Goal: Task Accomplishment & Management: Use online tool/utility

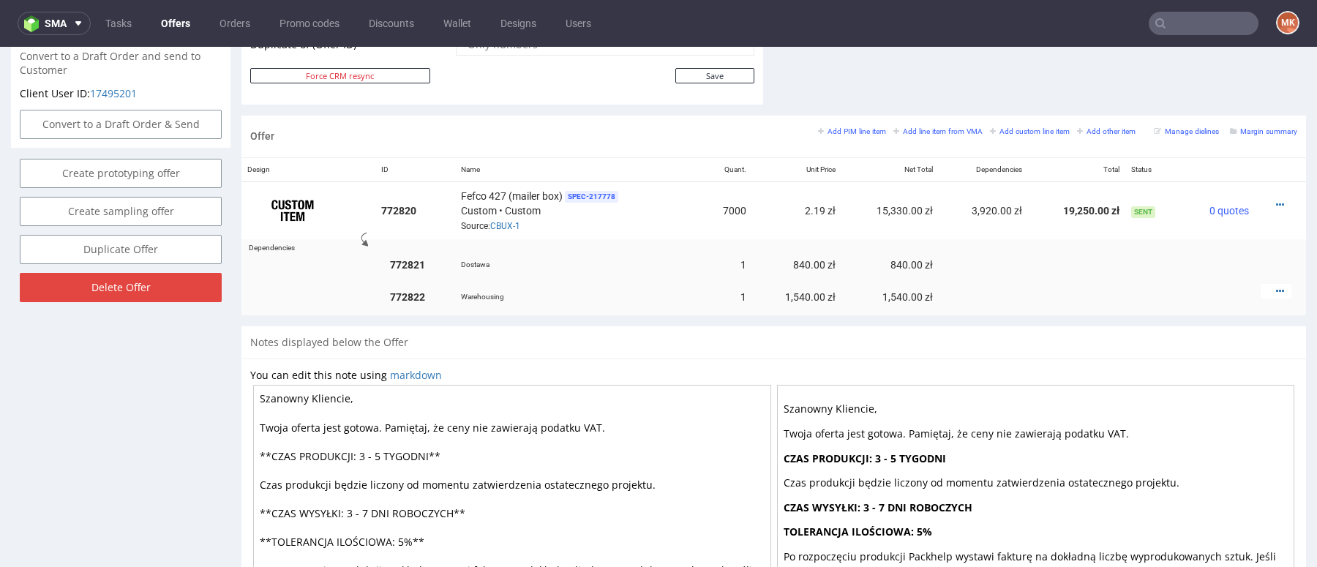
scroll to position [767, 0]
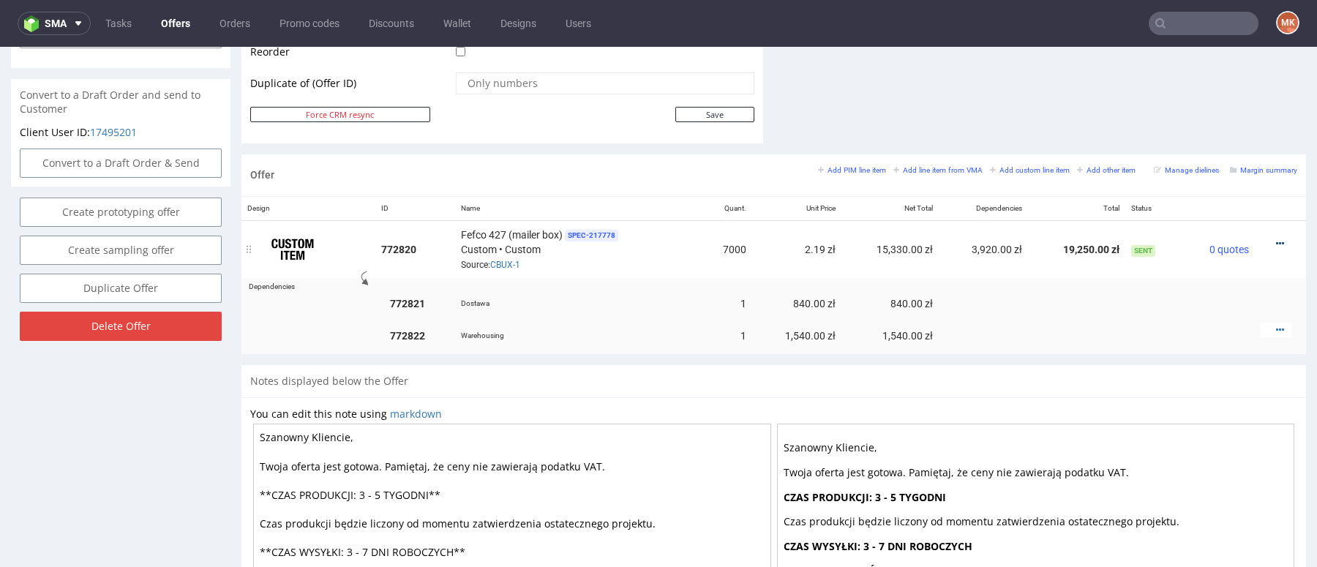
click at [1276, 239] on icon at bounding box center [1280, 244] width 8 height 10
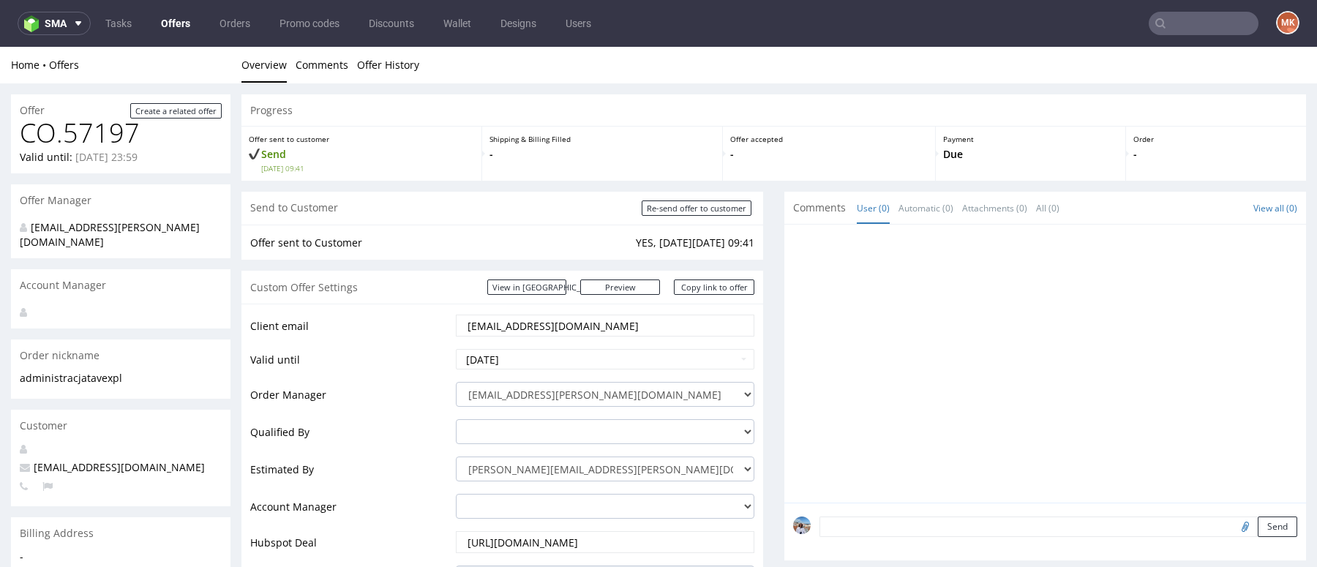
click at [173, 21] on link "Offers" at bounding box center [175, 23] width 47 height 23
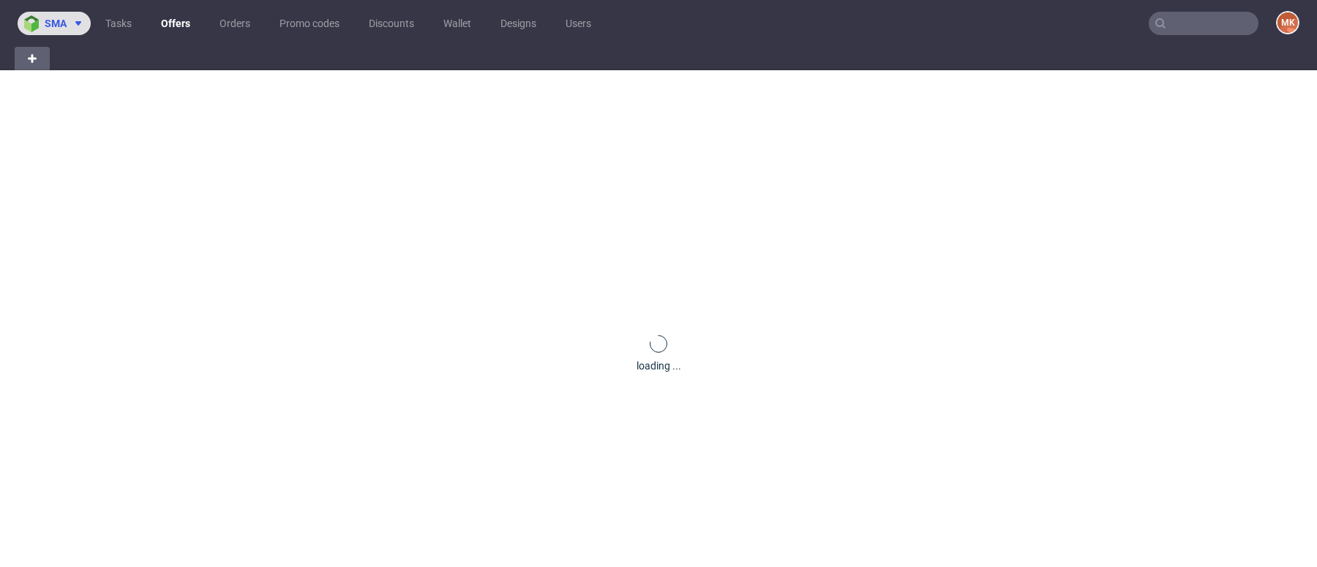
click at [54, 31] on button "sma" at bounding box center [54, 23] width 73 height 23
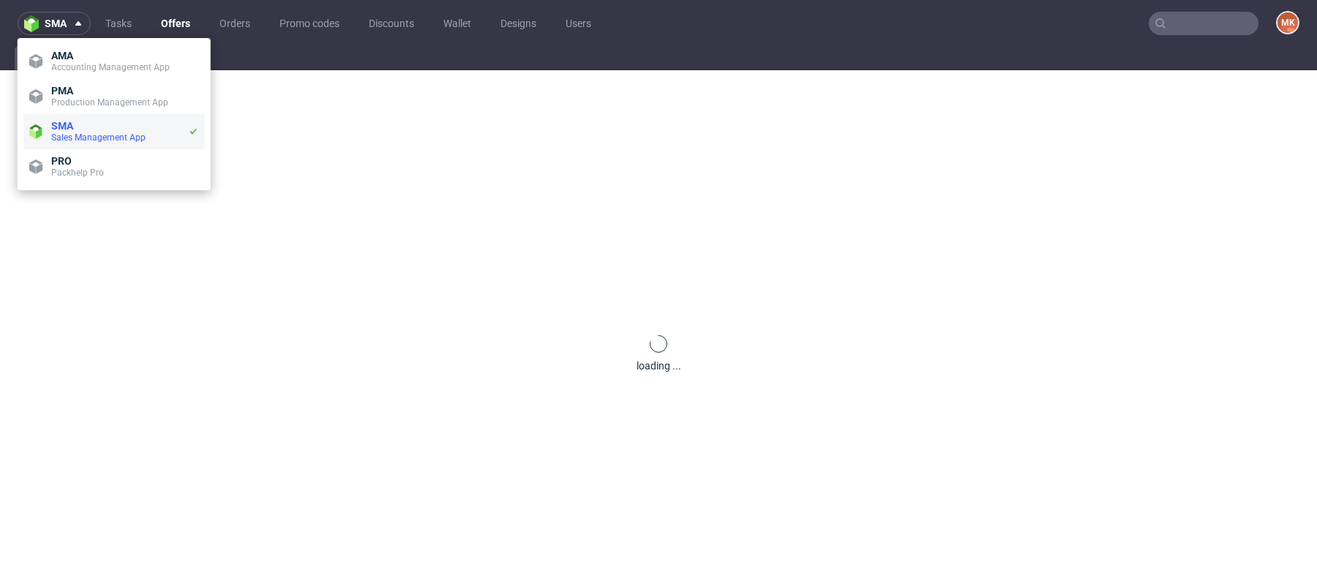
click at [84, 125] on span "SMA" at bounding box center [119, 126] width 137 height 12
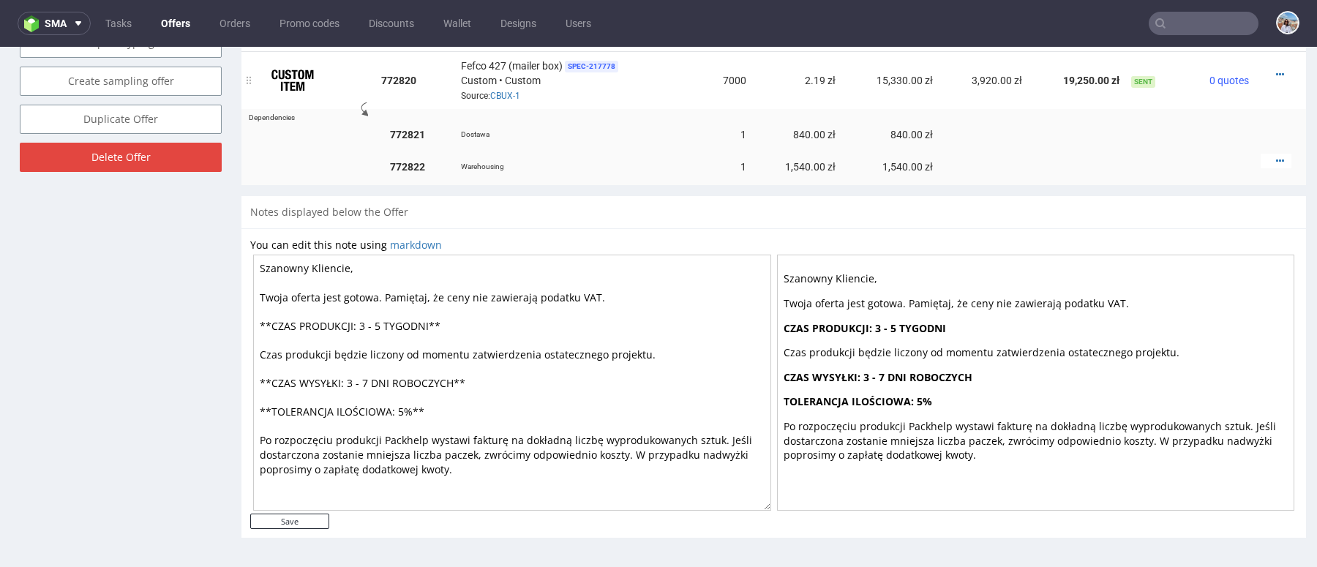
scroll to position [1021, 0]
click at [1276, 166] on icon at bounding box center [1280, 161] width 8 height 10
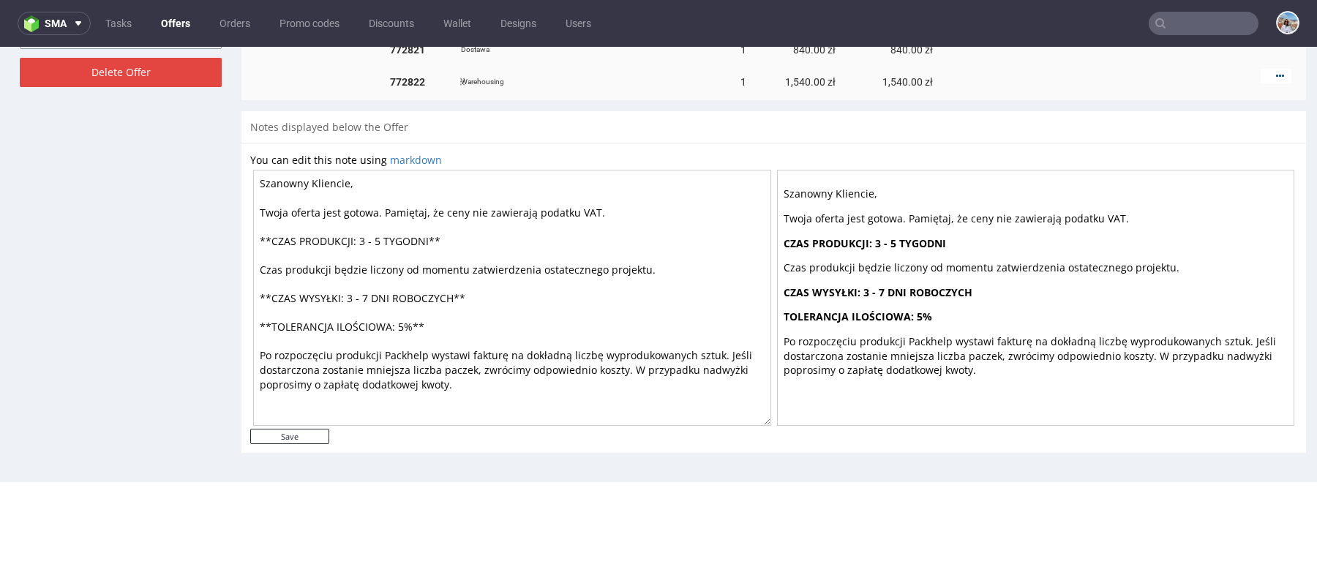
click at [1276, 81] on icon at bounding box center [1280, 76] width 8 height 10
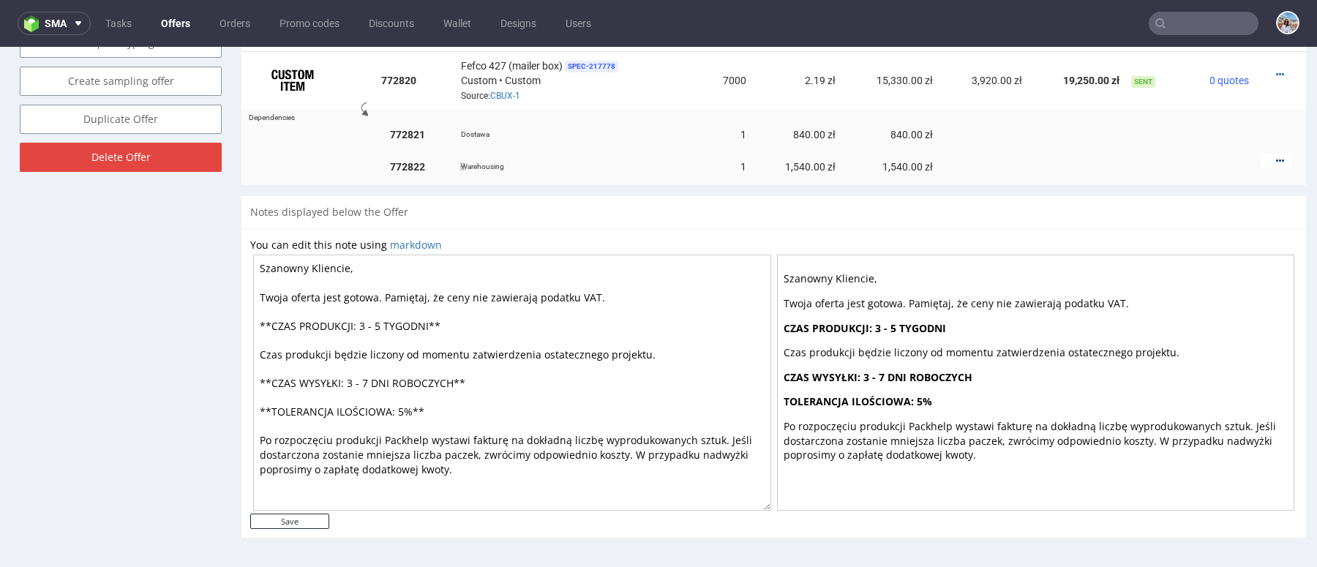
click at [1276, 166] on icon at bounding box center [1280, 161] width 8 height 10
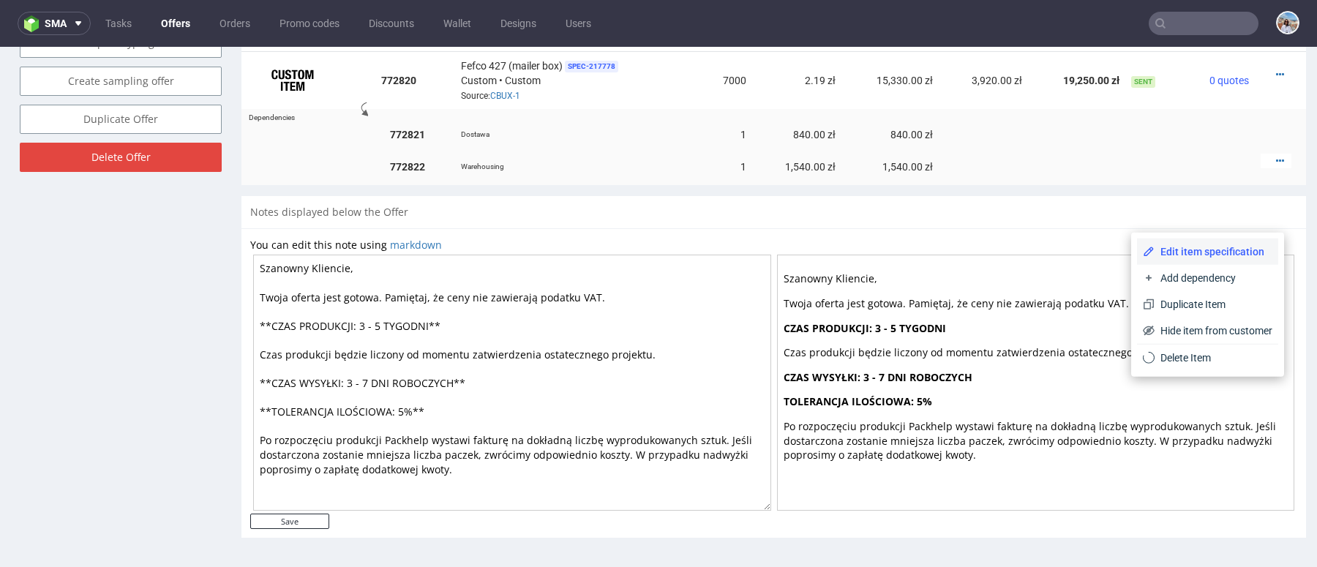
click at [1169, 244] on span "Edit item specification" at bounding box center [1214, 251] width 118 height 15
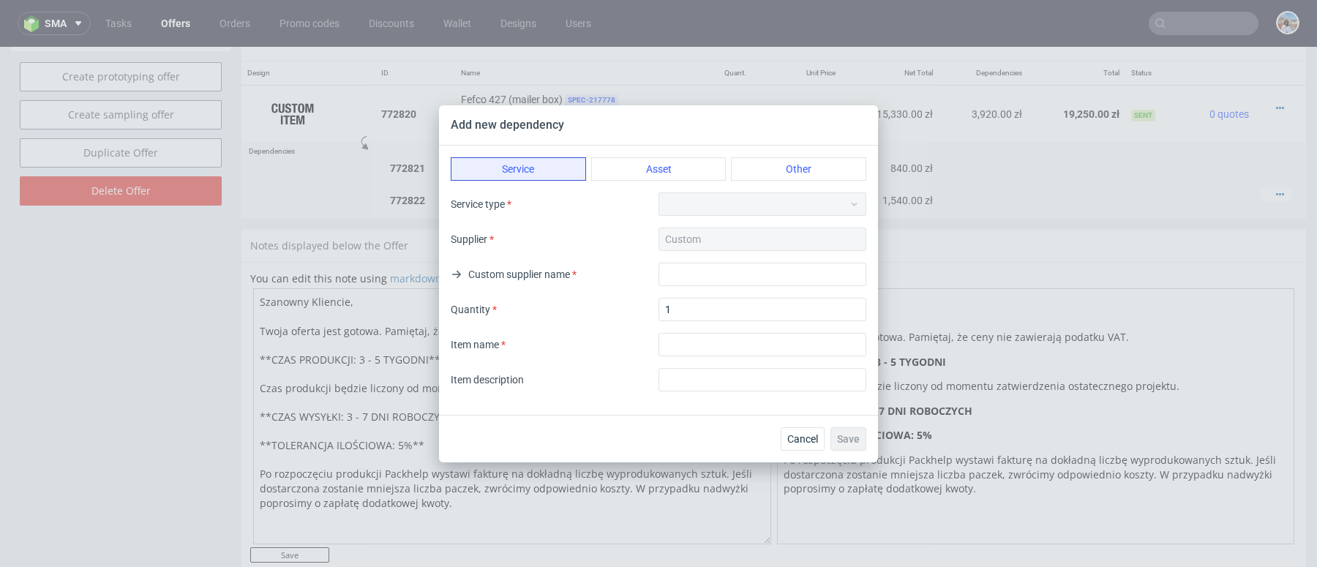
scroll to position [932, 0]
